Goal: Navigation & Orientation: Find specific page/section

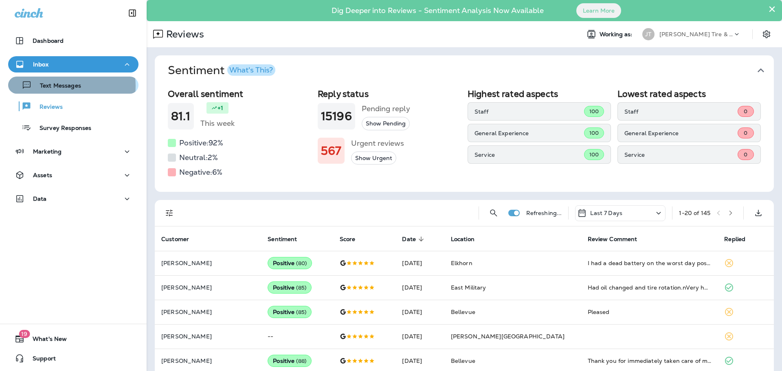
click at [59, 86] on p "Text Messages" at bounding box center [56, 86] width 49 height 8
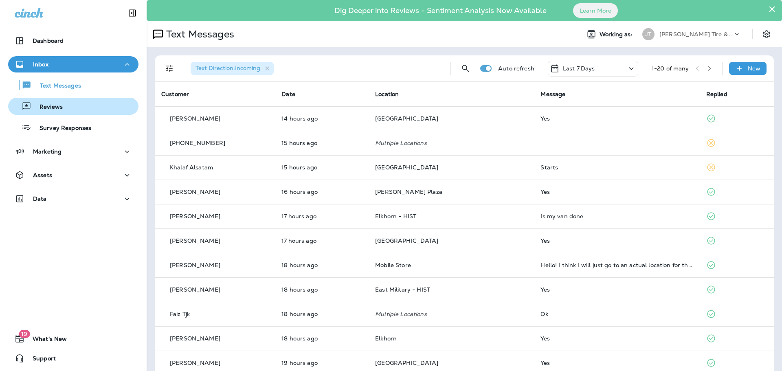
click at [69, 104] on div "Reviews" at bounding box center [73, 106] width 124 height 12
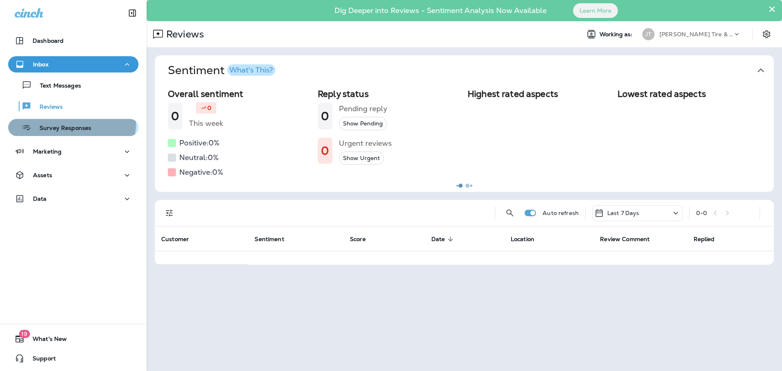
click at [64, 123] on div "Survey Responses" at bounding box center [51, 127] width 80 height 12
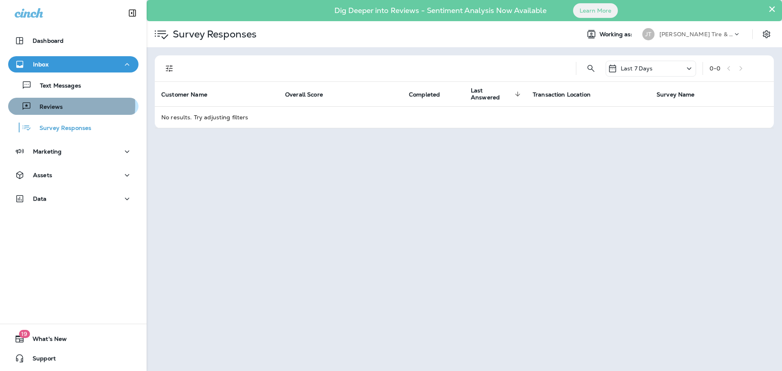
click at [54, 105] on p "Reviews" at bounding box center [46, 107] width 31 height 8
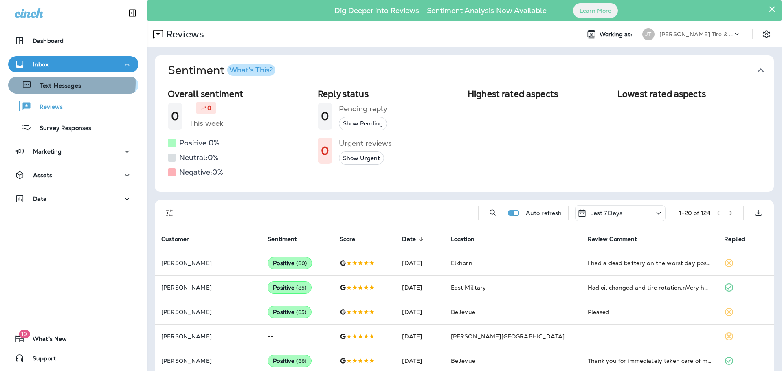
click at [71, 83] on p "Text Messages" at bounding box center [56, 86] width 49 height 8
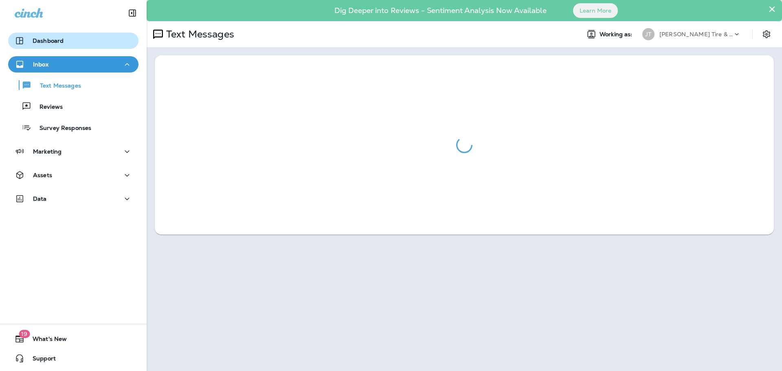
click at [46, 44] on div "Dashboard" at bounding box center [39, 41] width 49 height 10
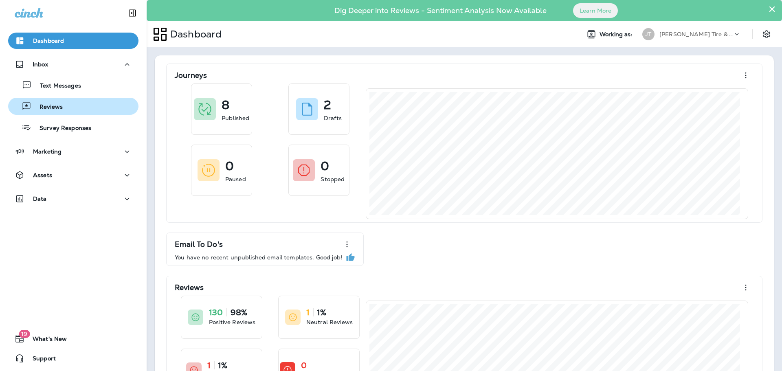
click at [73, 103] on div "Reviews" at bounding box center [73, 106] width 124 height 12
